Goal: Task Accomplishment & Management: Manage account settings

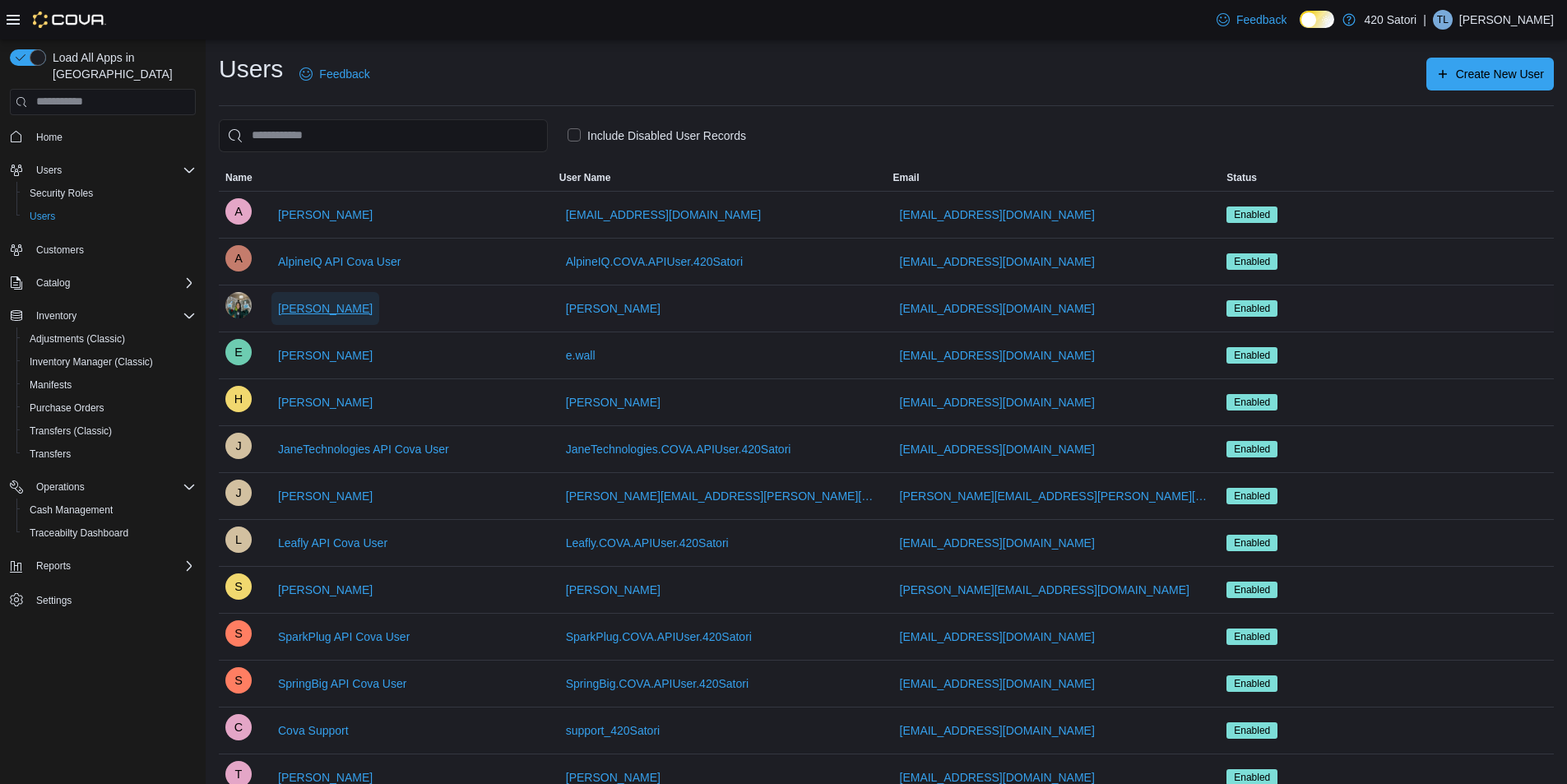
click at [306, 305] on span "[PERSON_NAME]" at bounding box center [325, 309] width 94 height 16
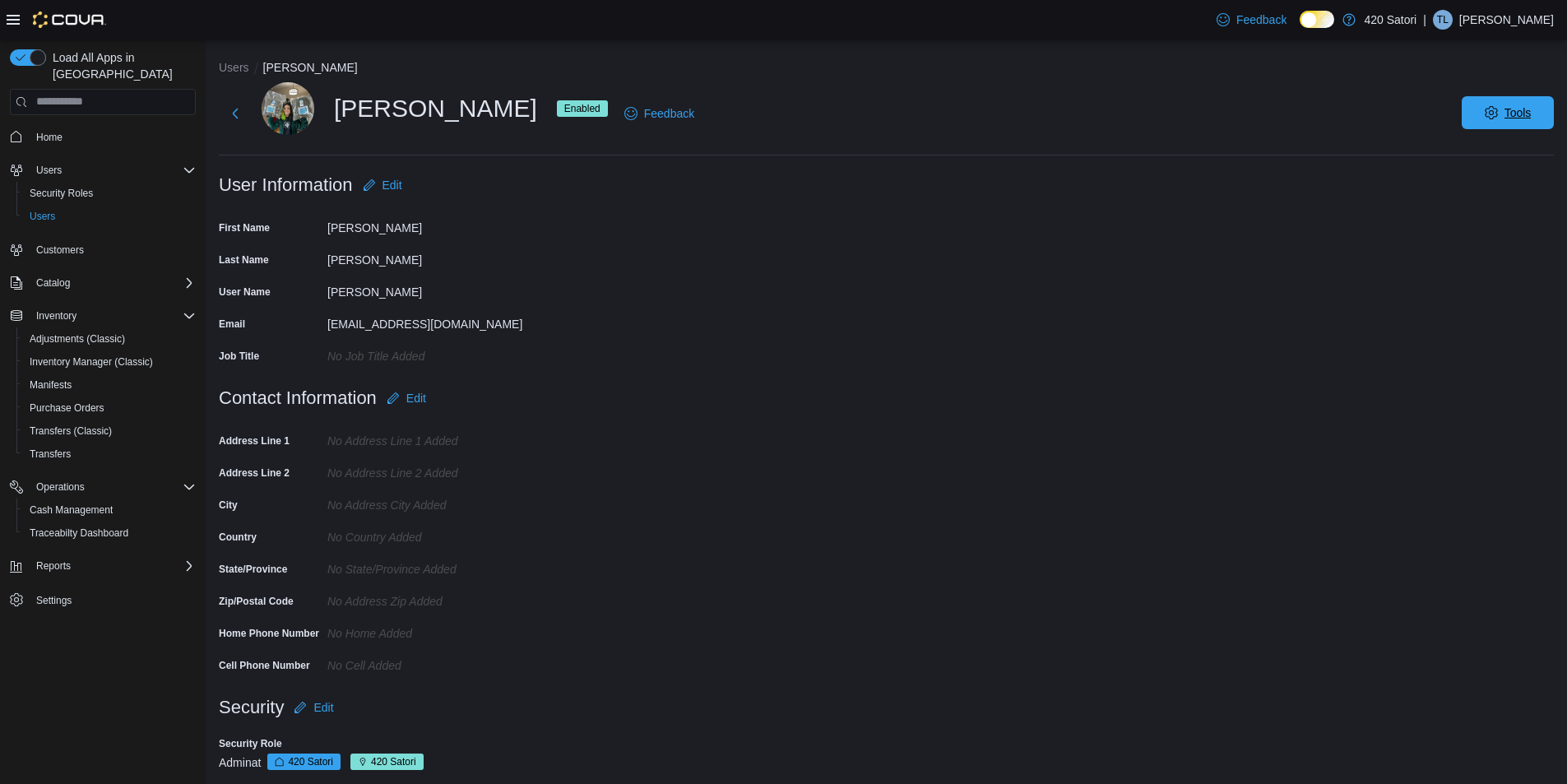
click at [1545, 105] on span "Tools" at bounding box center [1508, 112] width 73 height 33
click at [1467, 191] on span "Disable User" at bounding box center [1484, 189] width 75 height 20
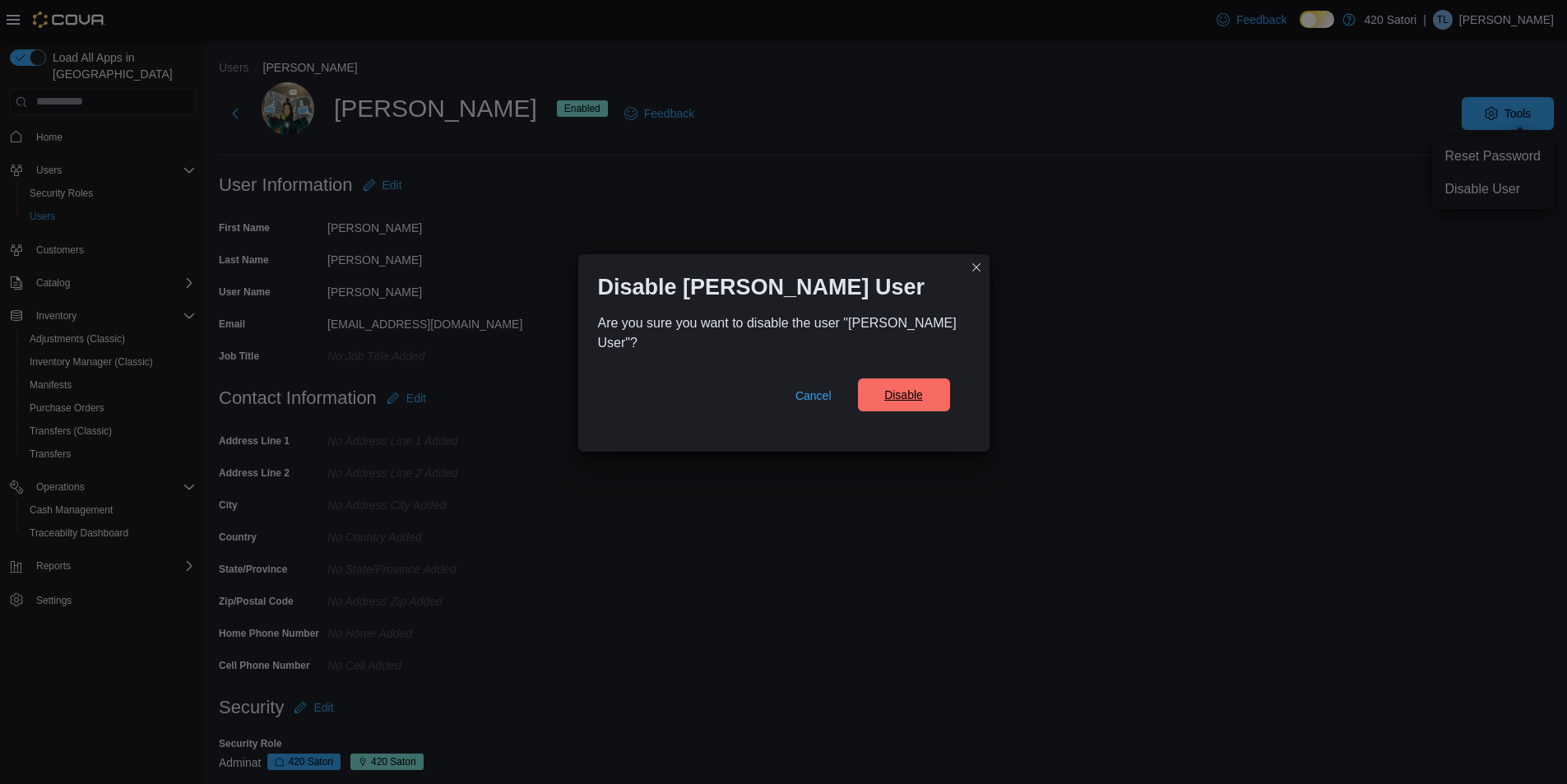
click at [905, 394] on span "Disable" at bounding box center [904, 395] width 39 height 16
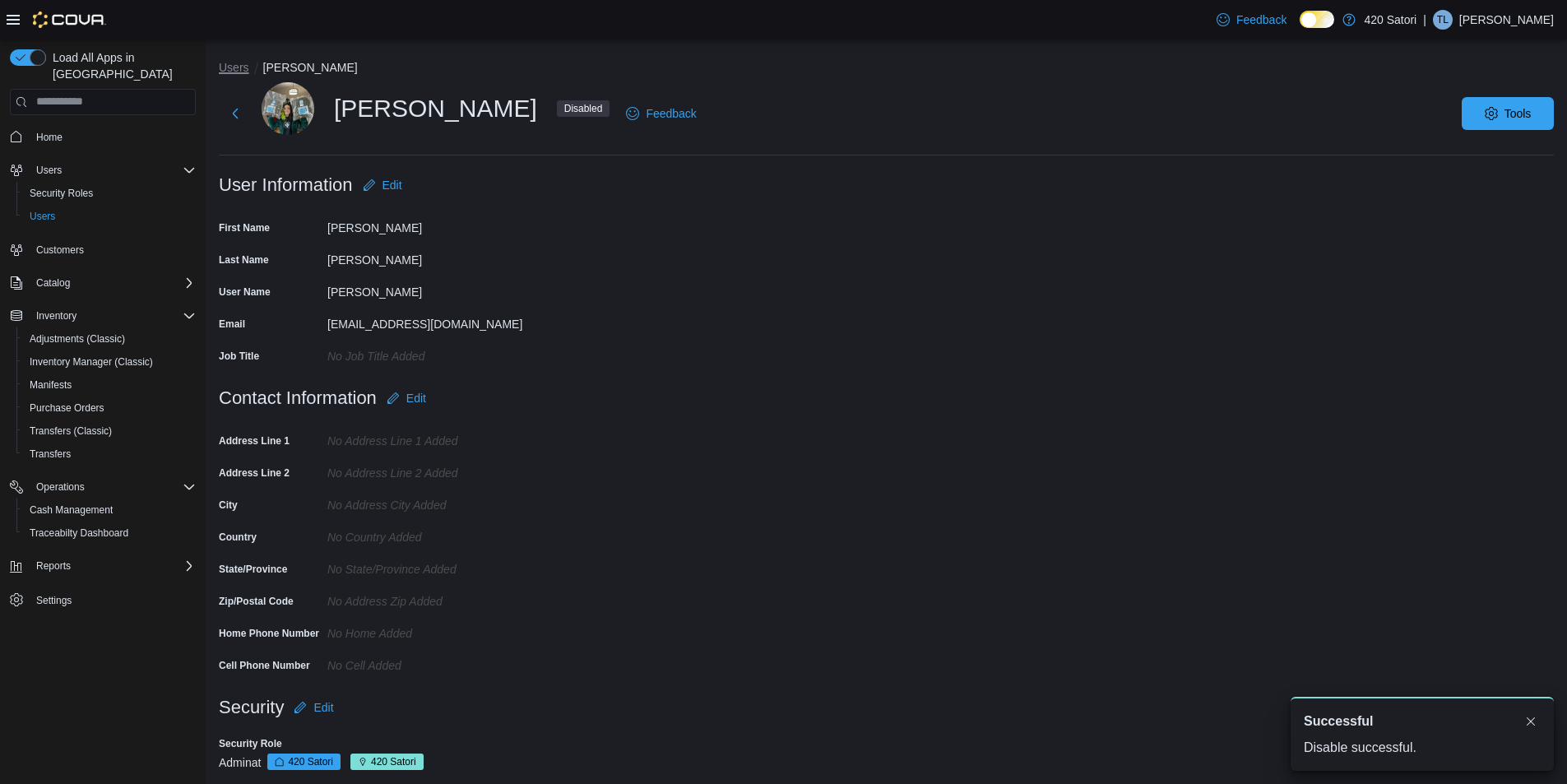
click at [232, 70] on button "Users" at bounding box center [234, 67] width 31 height 13
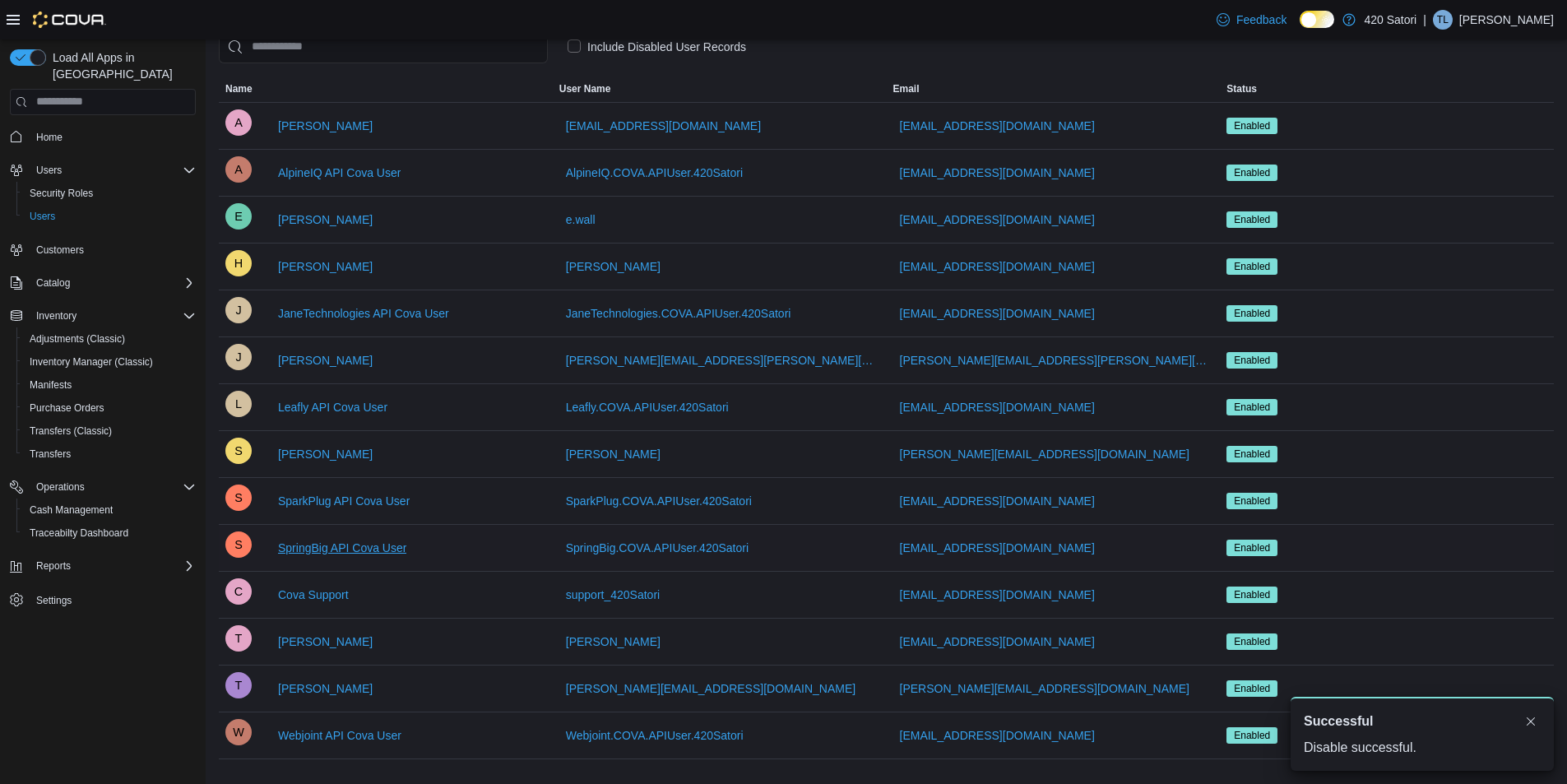
scroll to position [91, 0]
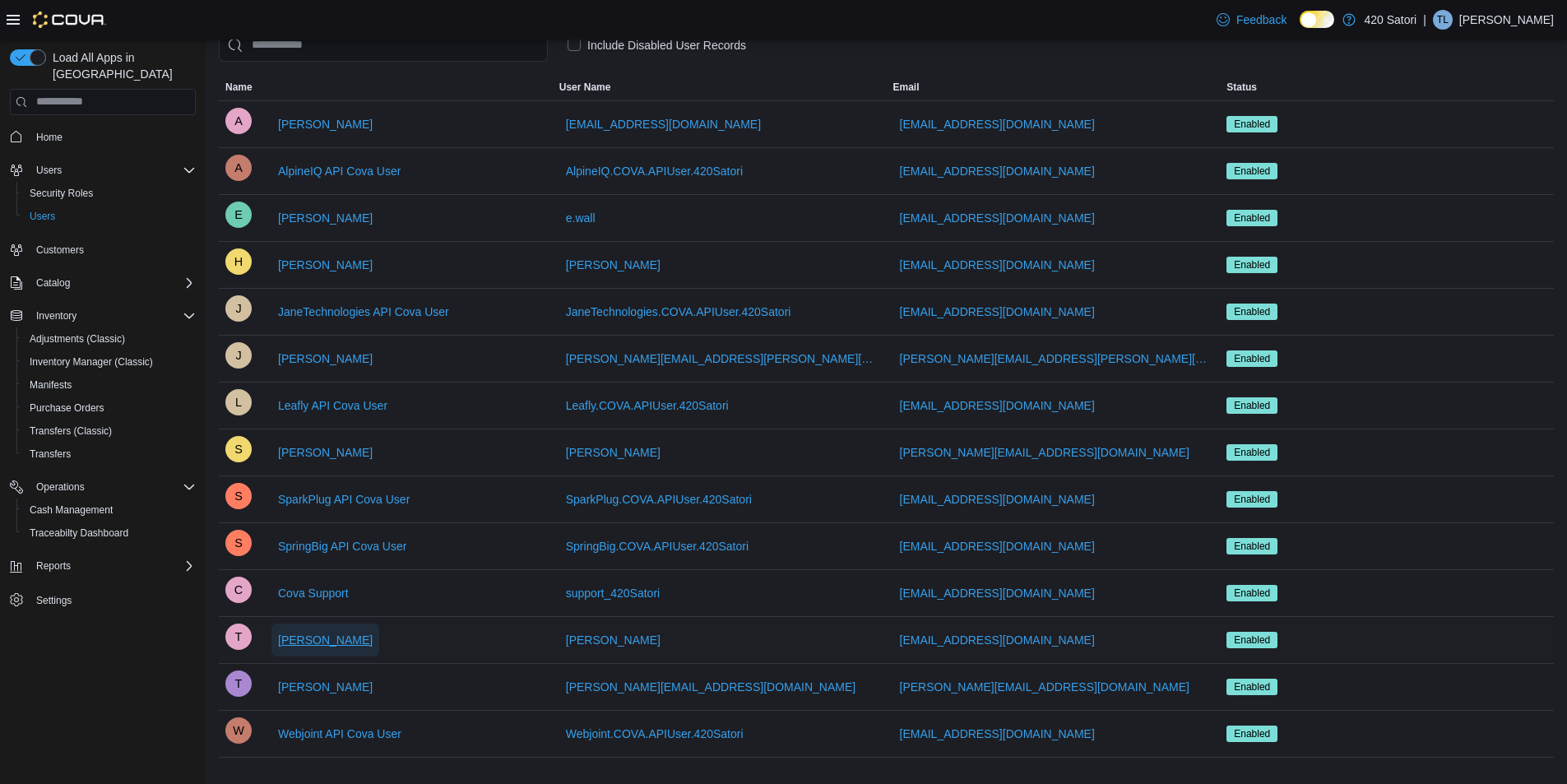
click at [325, 641] on span "[PERSON_NAME]" at bounding box center [325, 640] width 94 height 16
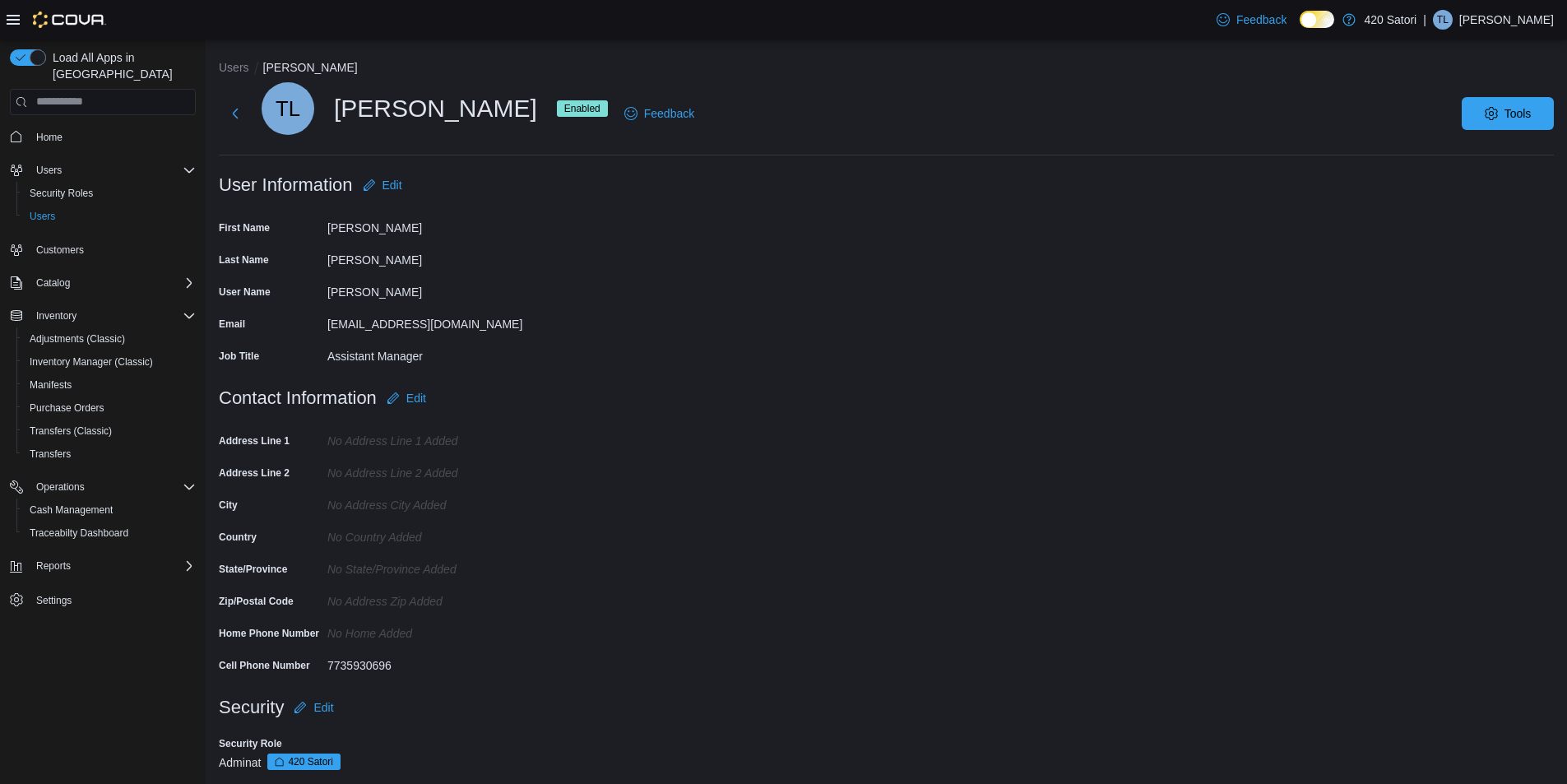
drag, startPoint x: 906, startPoint y: 109, endPoint x: 1239, endPoint y: 107, distance: 333.0
click at [912, 109] on div "TL [PERSON_NAME] Enabled Feedback Tools" at bounding box center [887, 114] width 1335 height 63
click at [1519, 115] on span "Tools" at bounding box center [1519, 112] width 27 height 16
click at [1474, 194] on span "Disable User" at bounding box center [1484, 189] width 75 height 20
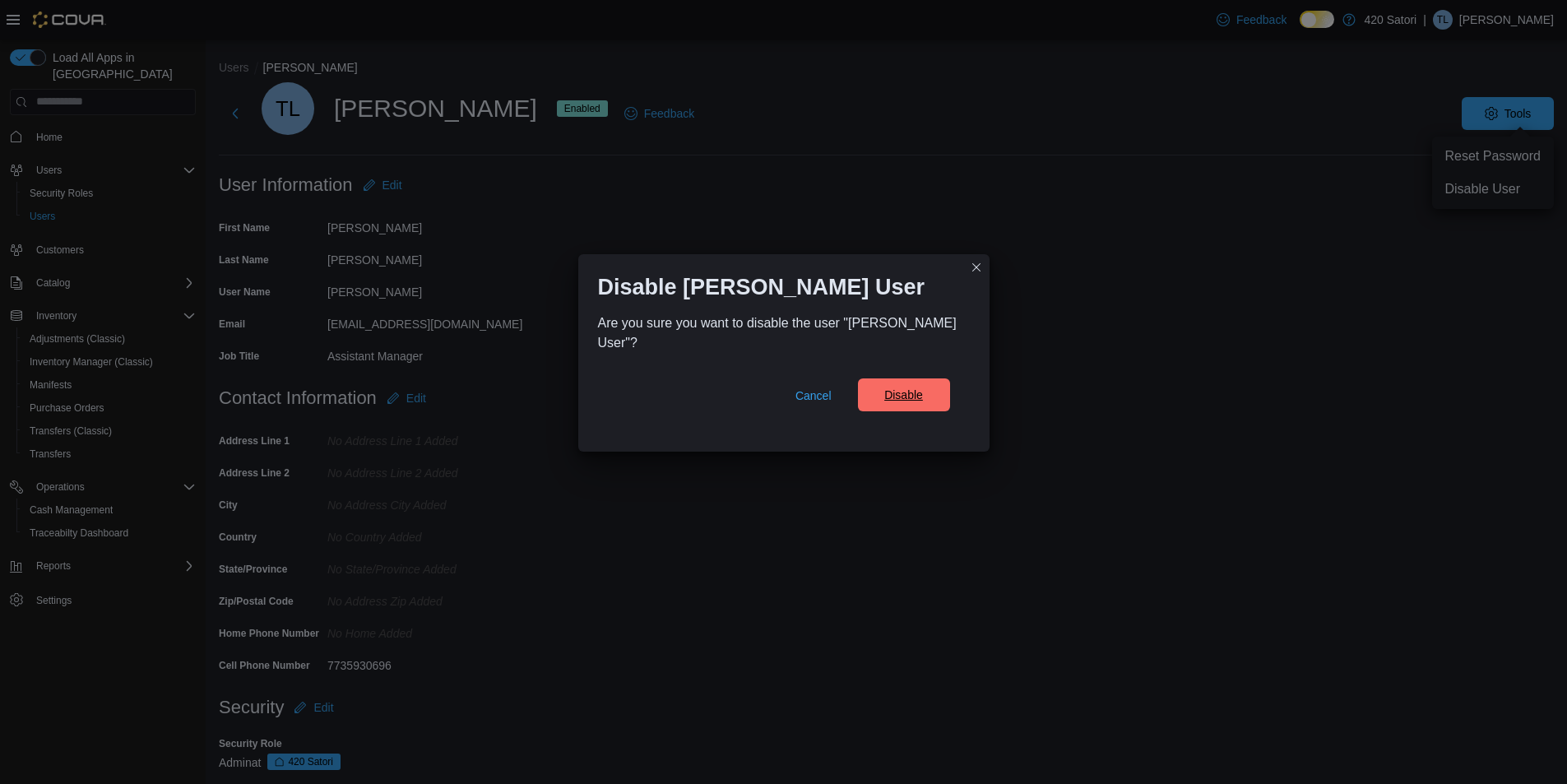
click at [912, 387] on span "Disable" at bounding box center [904, 395] width 39 height 16
click at [1257, 527] on div "Disable [PERSON_NAME] User Are you sure you want to disable the user "[PERSON_N…" at bounding box center [784, 392] width 1567 height 784
click at [896, 379] on span "Disable" at bounding box center [904, 395] width 73 height 33
drag, startPoint x: 1326, startPoint y: 741, endPoint x: 1300, endPoint y: 717, distance: 35.4
click at [1300, 717] on div "Disable [PERSON_NAME] User Are you sure you want to disable the user "[PERSON_N…" at bounding box center [784, 392] width 1567 height 784
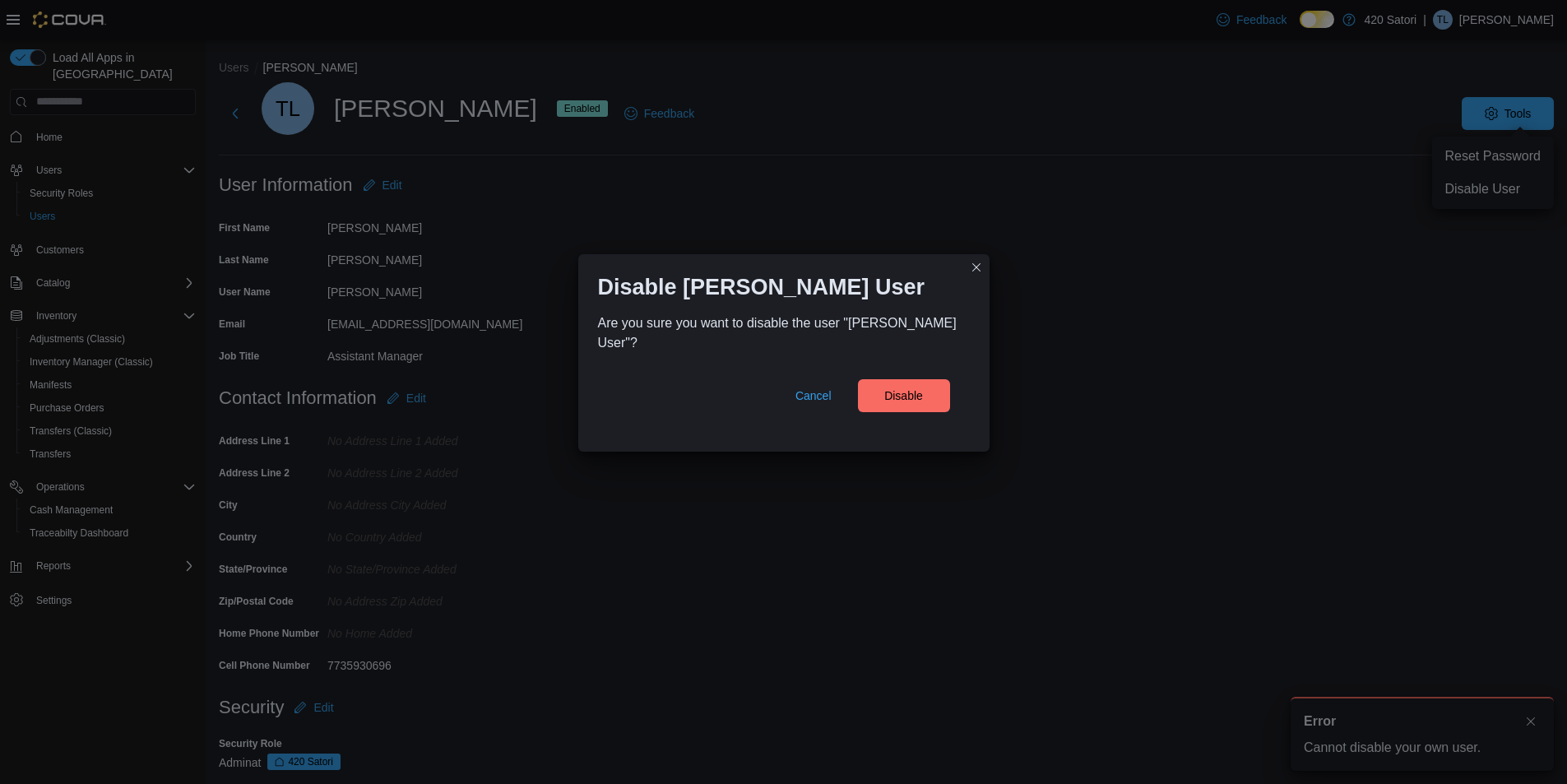
click at [1530, 719] on div "Disable [PERSON_NAME] User Are you sure you want to disable the user "[PERSON_N…" at bounding box center [784, 392] width 1567 height 784
drag, startPoint x: 976, startPoint y: 282, endPoint x: 967, endPoint y: 280, distance: 9.2
click at [975, 277] on button "Closes this modal window" at bounding box center [976, 267] width 20 height 20
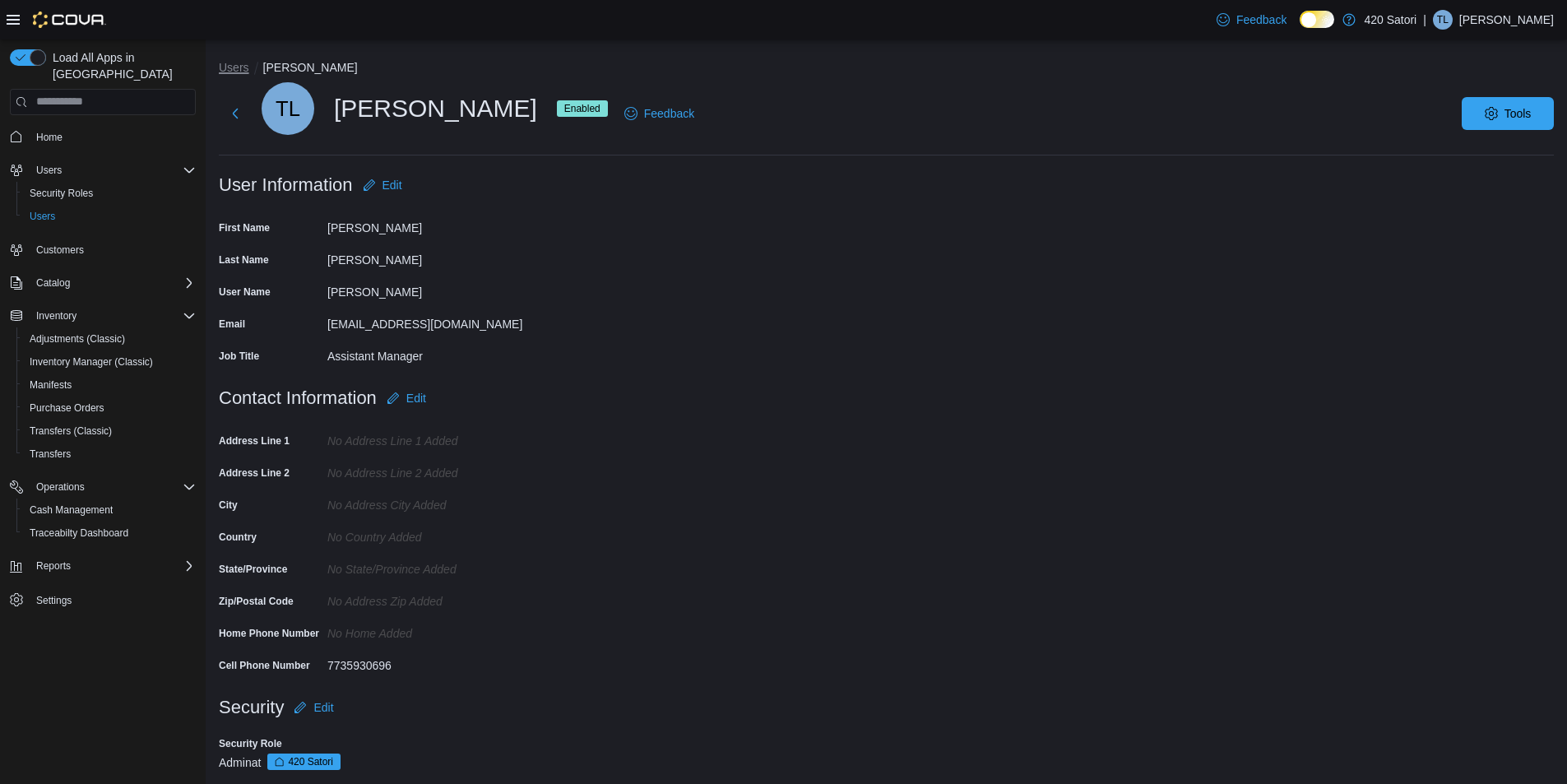
click at [222, 65] on button "Users" at bounding box center [234, 67] width 31 height 13
